Goal: Check status

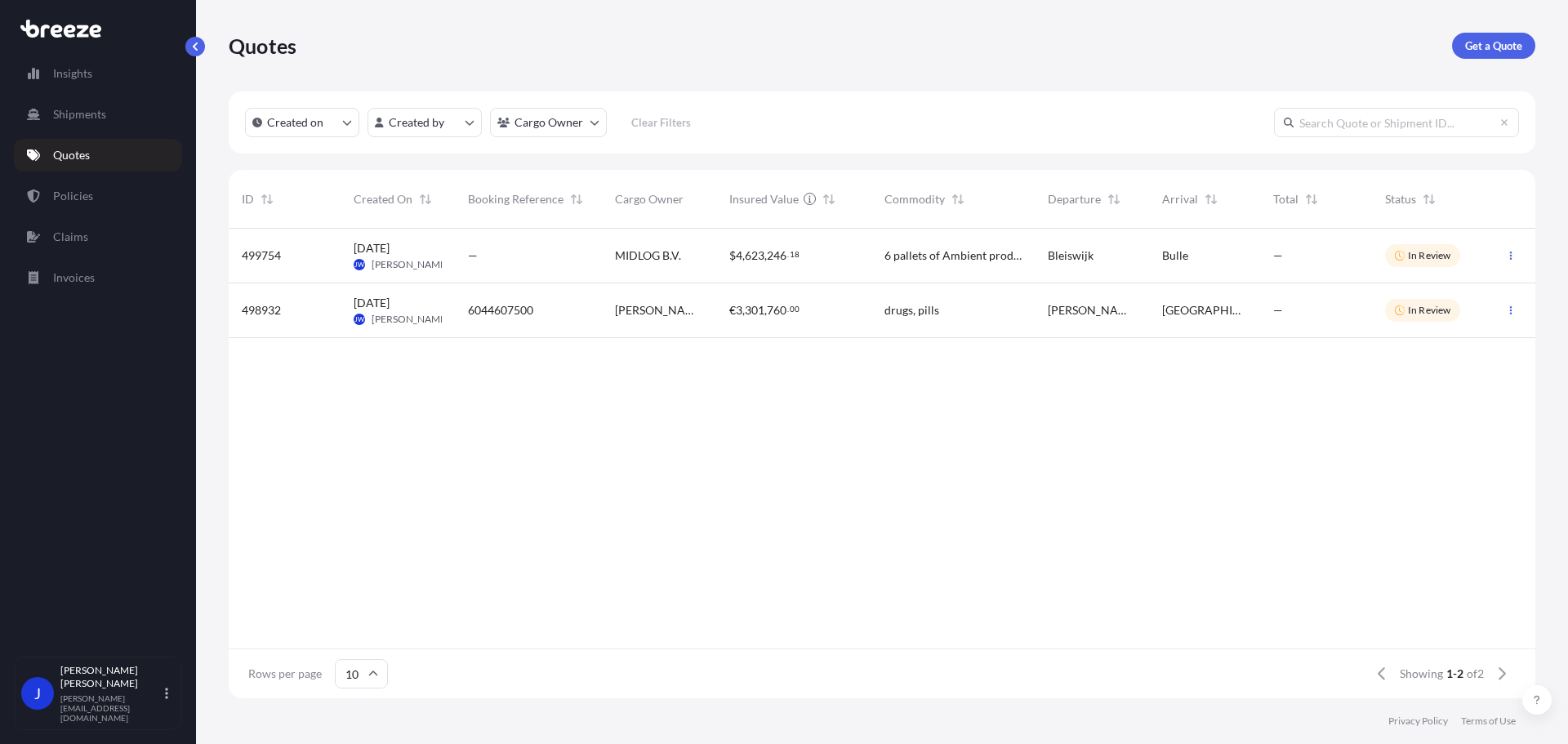
scroll to position [467, 1294]
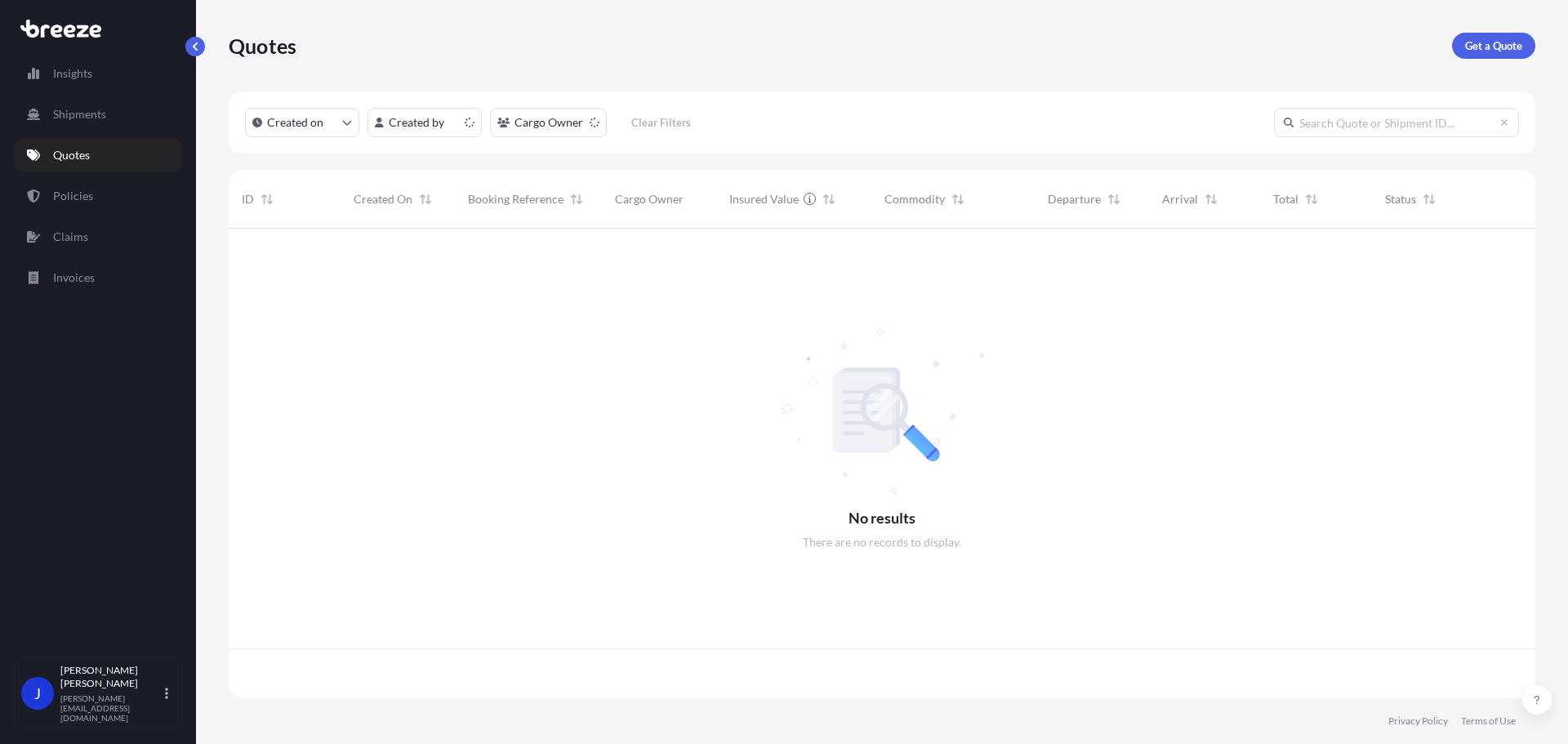
scroll to position [467, 1294]
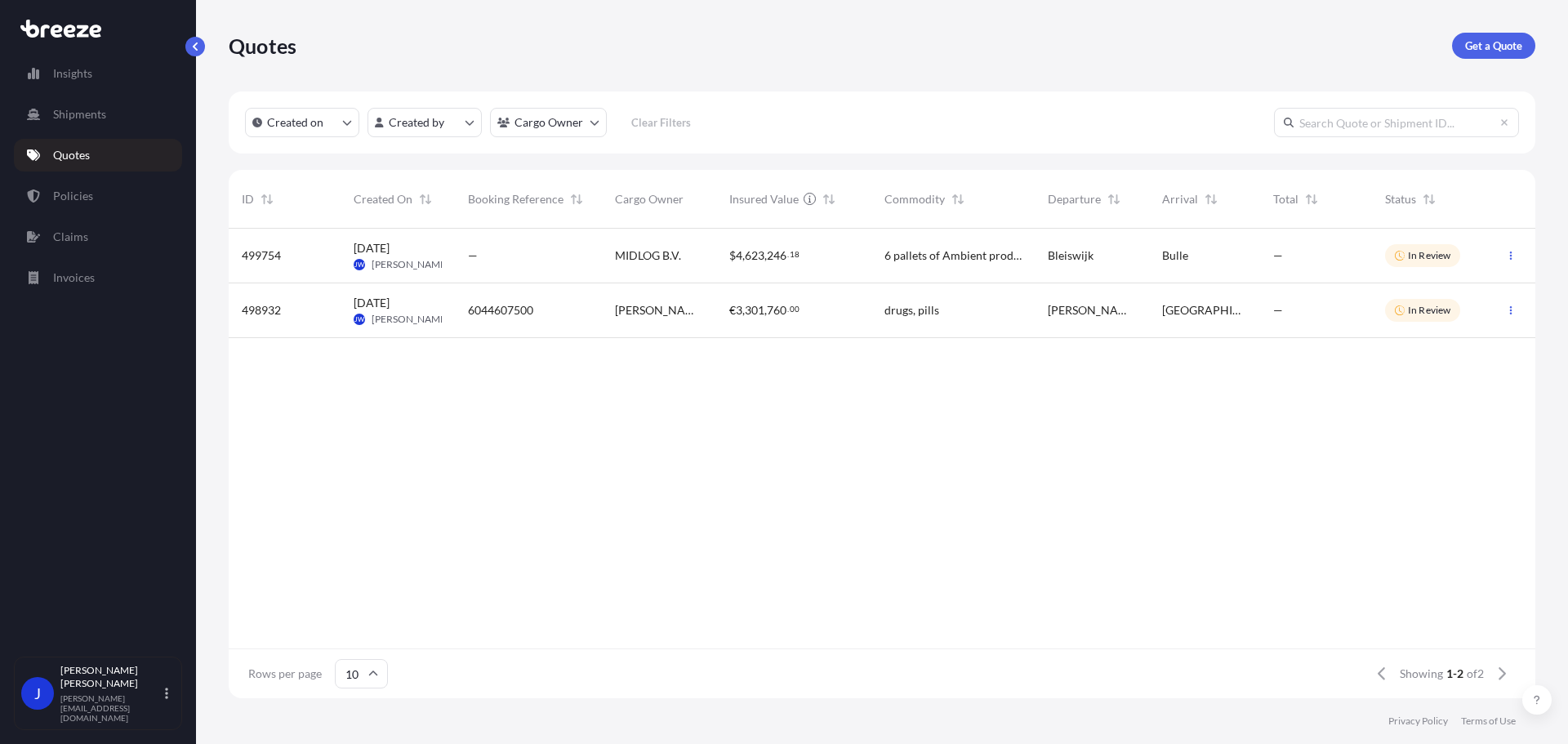
click at [1397, 475] on div "499754 [DATE] [PERSON_NAME] [PERSON_NAME] — MIDLOG B.V. $ 4 , 623 , 246 . 18 6 …" at bounding box center [882, 439] width 1307 height 420
click at [1210, 426] on div "499754 [DATE] [PERSON_NAME] [PERSON_NAME] — MIDLOG B.V. $ 4 , 623 , 246 . 18 6 …" at bounding box center [882, 439] width 1307 height 420
click at [1232, 502] on div "499754 [DATE] [PERSON_NAME] [PERSON_NAME] — MIDLOG B.V. $ 4 , 623 , 246 . 18 6 …" at bounding box center [882, 439] width 1307 height 420
drag, startPoint x: 1318, startPoint y: 467, endPoint x: 1306, endPoint y: 475, distance: 14.4
click at [1318, 467] on div "499754 [DATE] [PERSON_NAME] [PERSON_NAME] — MIDLOG B.V. $ 4 , 623 , 246 . 18 6 …" at bounding box center [882, 439] width 1307 height 420
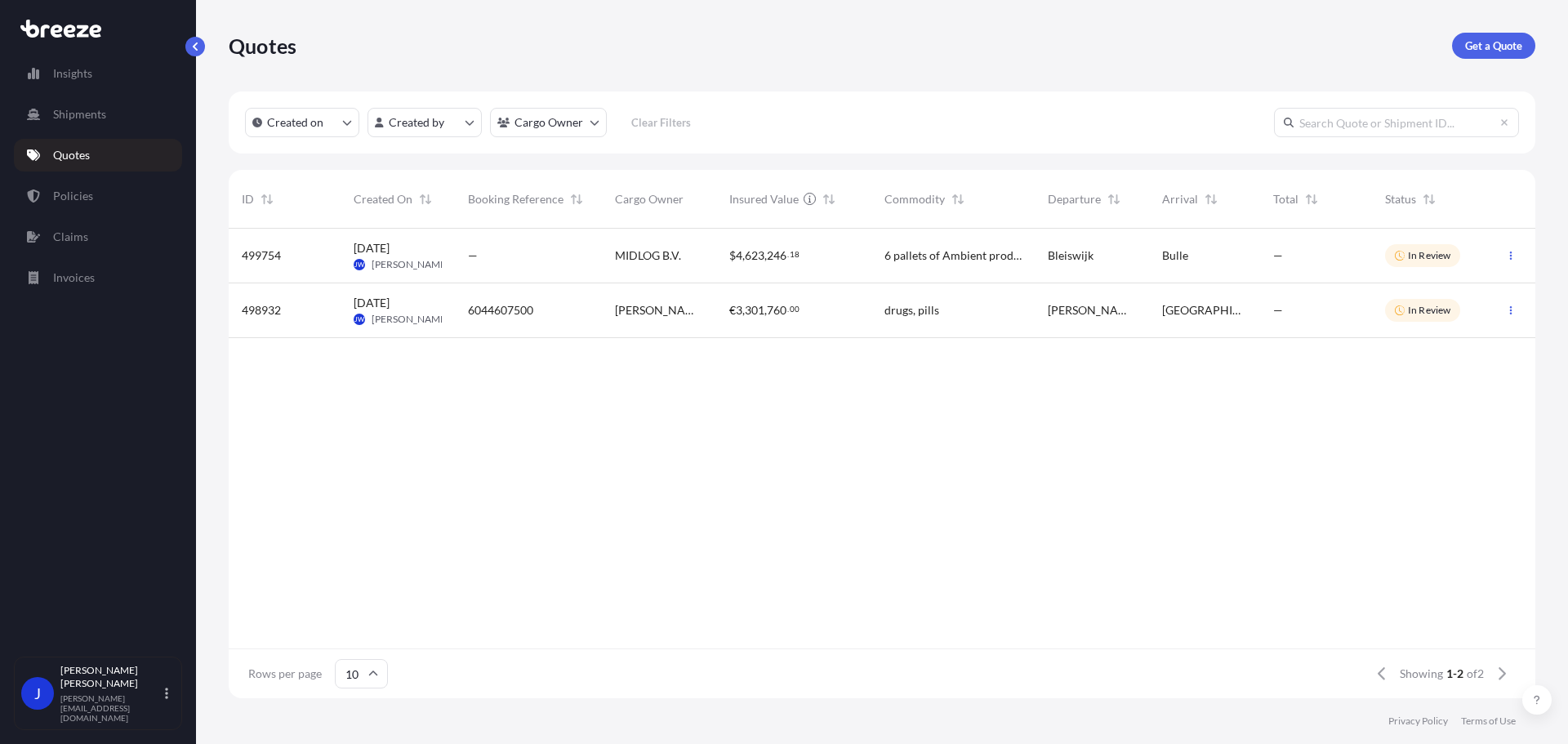
click at [1282, 474] on div "499754 [DATE] [PERSON_NAME] [PERSON_NAME] — MIDLOG B.V. $ 4 , 623 , 246 . 18 6 …" at bounding box center [882, 439] width 1307 height 420
